Goal: Information Seeking & Learning: Understand process/instructions

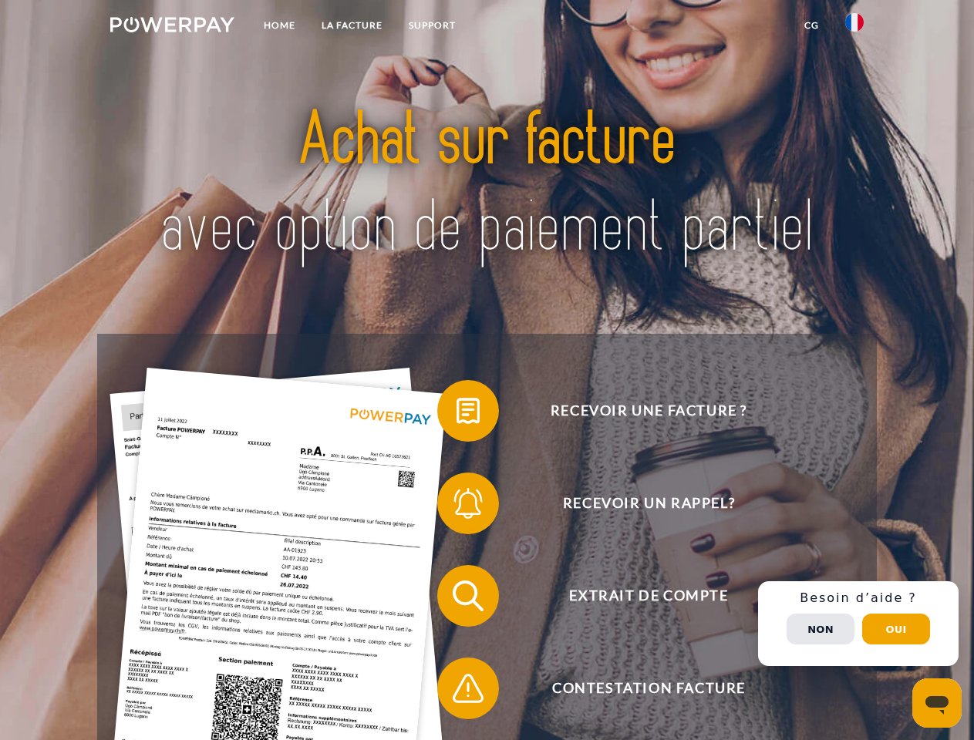
click at [172, 27] on img at bounding box center [172, 24] width 124 height 15
click at [854, 27] on img at bounding box center [854, 22] width 18 height 18
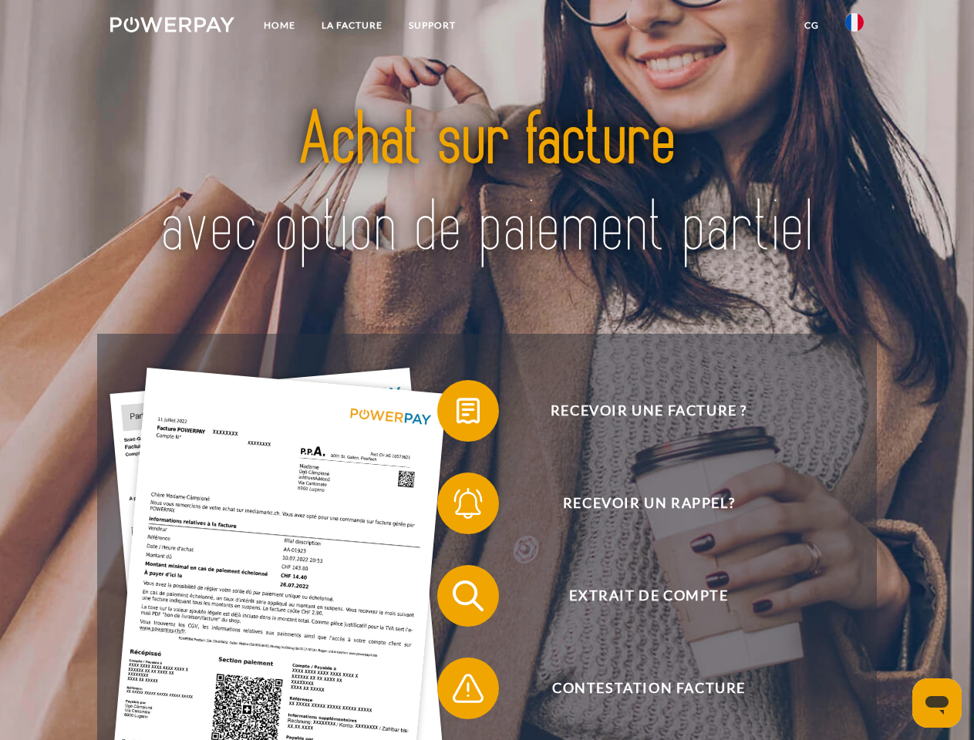
click at [811, 25] on link "CG" at bounding box center [811, 26] width 41 height 28
click at [456, 414] on span at bounding box center [444, 410] width 77 height 77
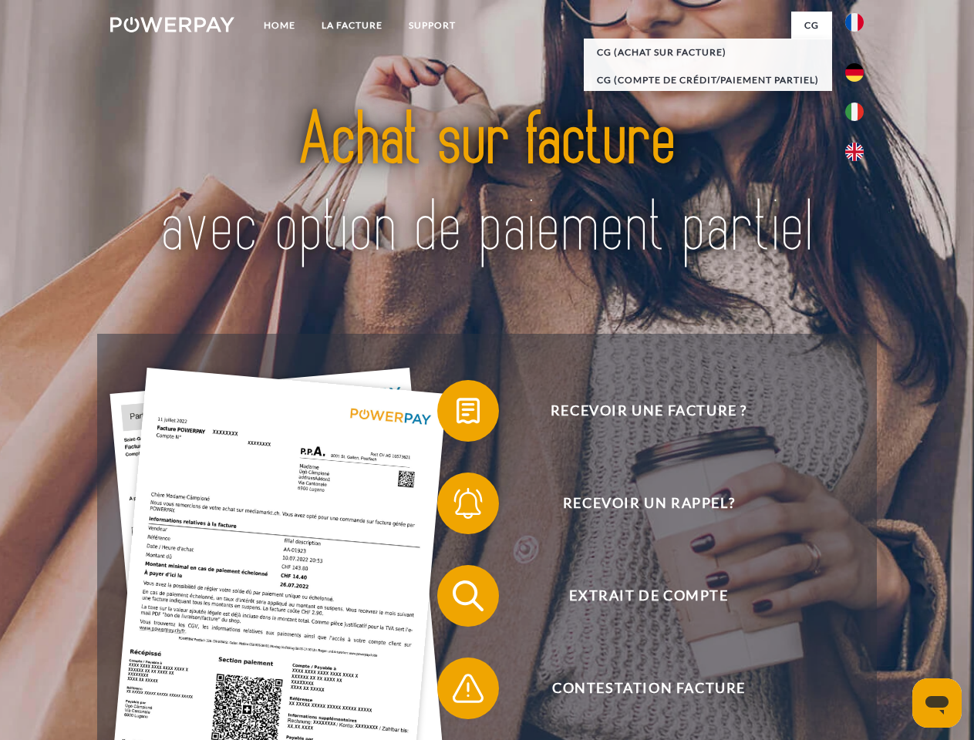
click at [456, 506] on span at bounding box center [444, 503] width 77 height 77
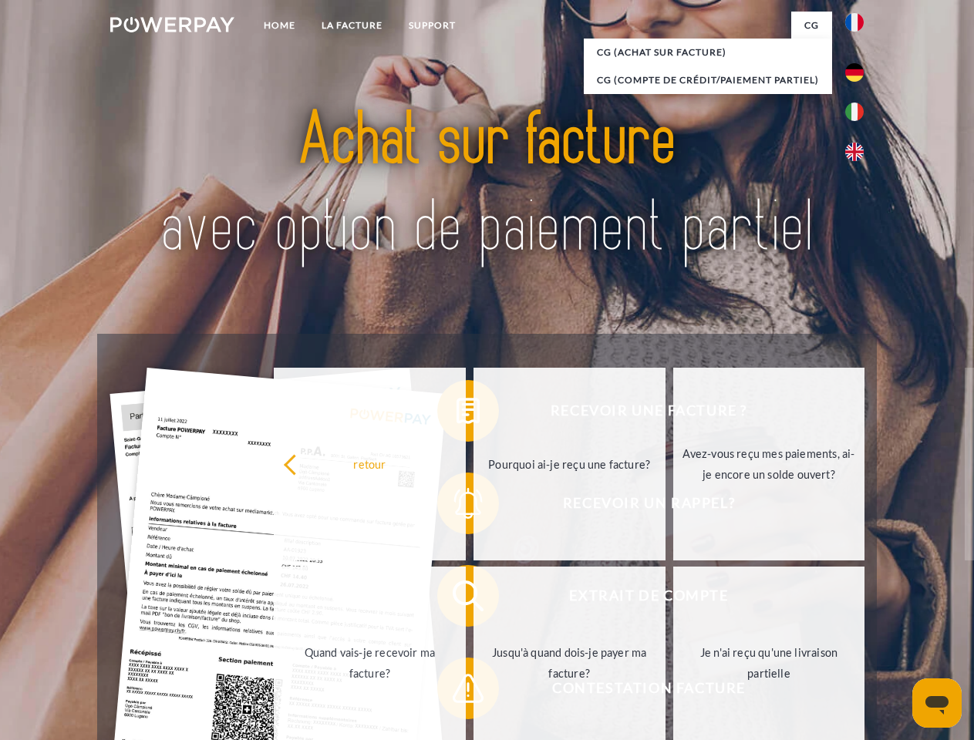
click at [473, 599] on link "Jusqu'à quand dois-je payer ma facture?" at bounding box center [569, 663] width 192 height 193
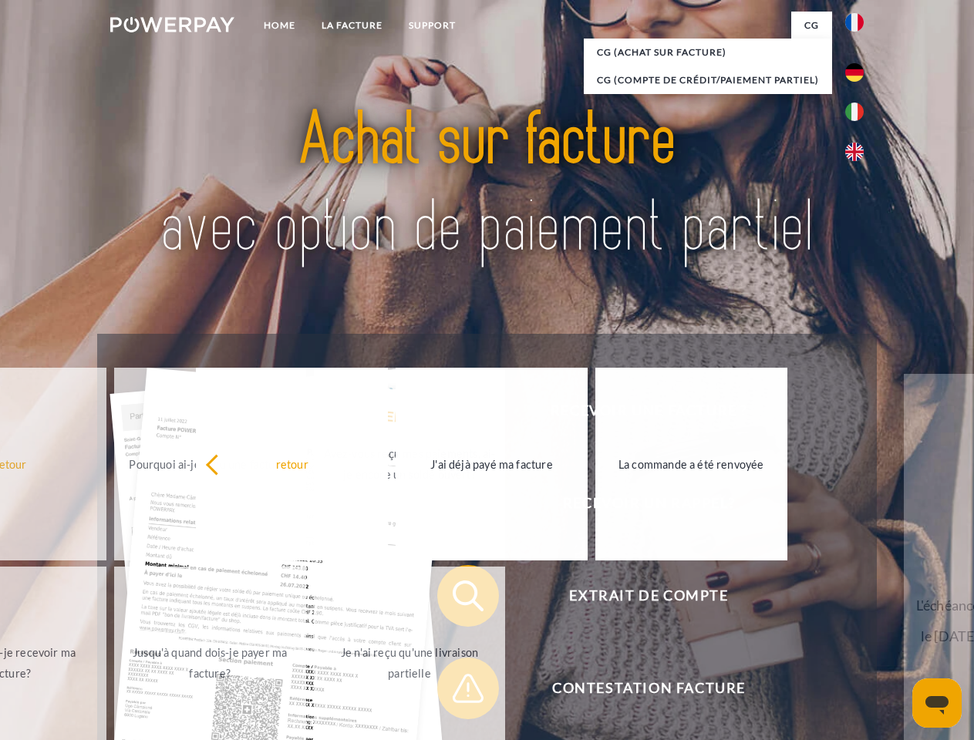
click at [456, 691] on div "Recevoir une facture ? Recevoir un rappel? Extrait de compte retour" at bounding box center [486, 642] width 778 height 617
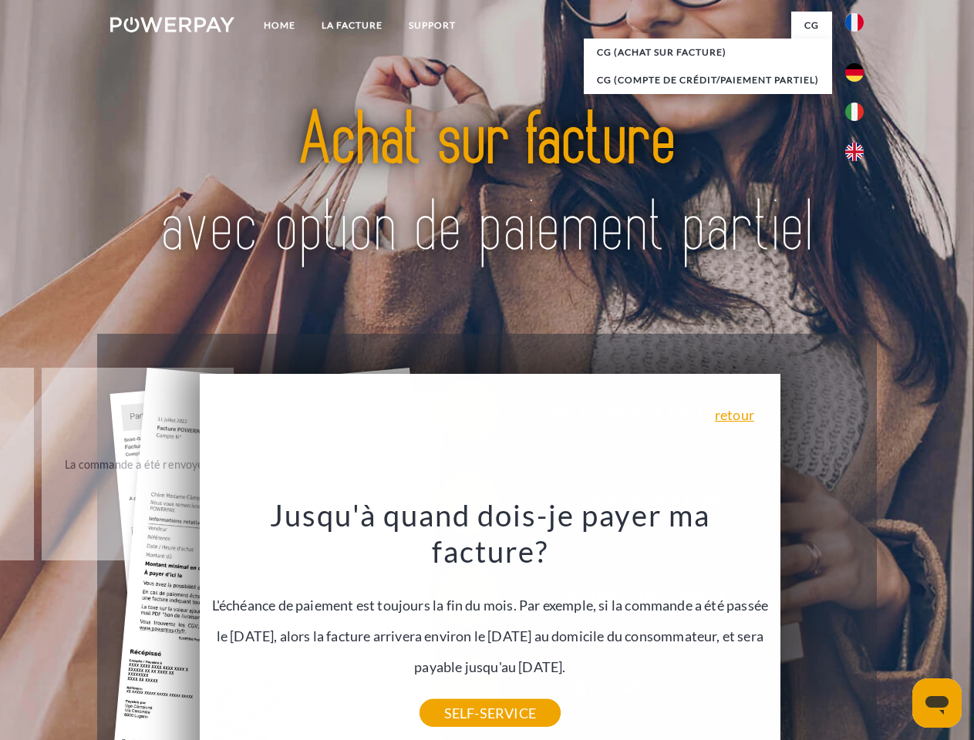
click at [858, 624] on div "Recevoir une facture ? Recevoir un rappel? Extrait de compte retour" at bounding box center [486, 642] width 778 height 617
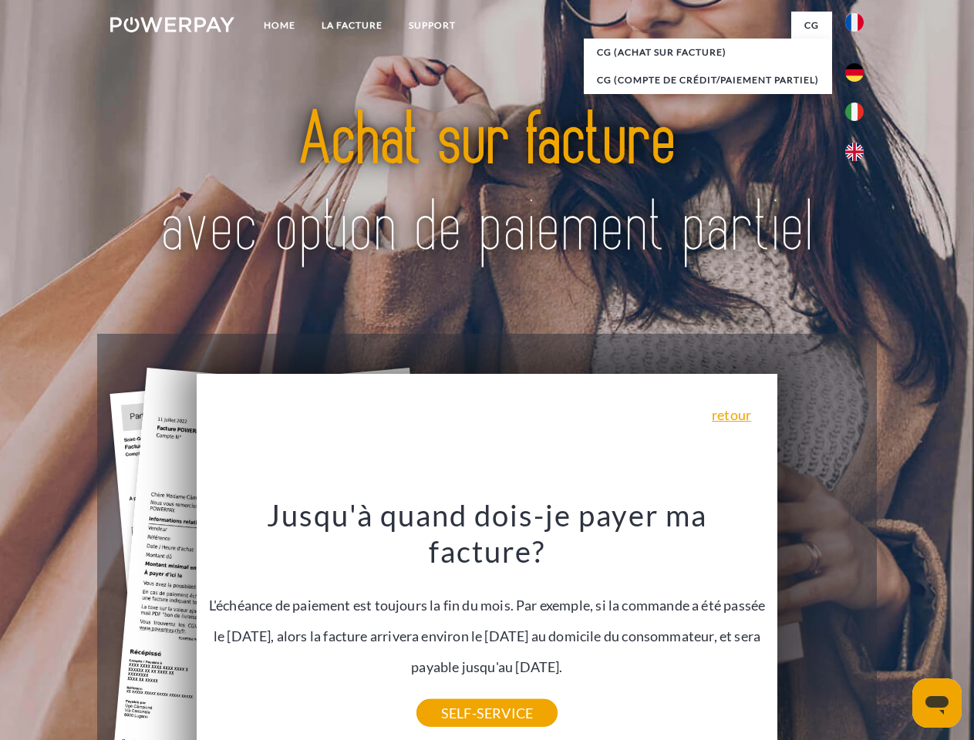
click at [820, 627] on span "Extrait de compte" at bounding box center [648, 596] width 378 height 62
click at [896, 629] on header "Home LA FACTURE Support" at bounding box center [487, 532] width 974 height 1064
